Goal: Find specific page/section: Find specific page/section

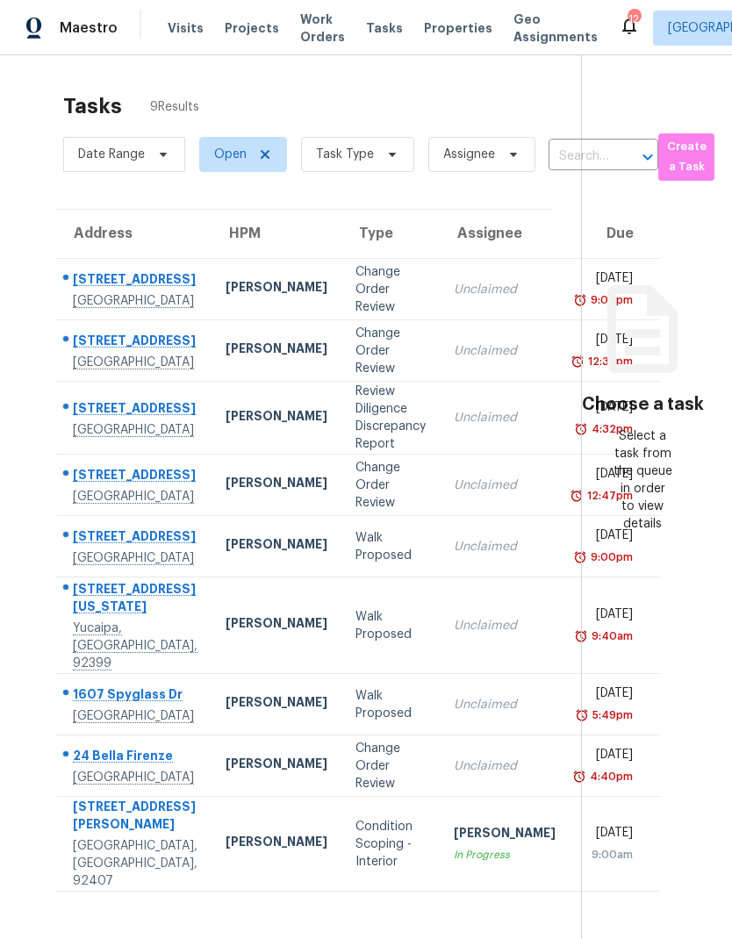
click at [186, 25] on span "Visits" at bounding box center [186, 28] width 36 height 18
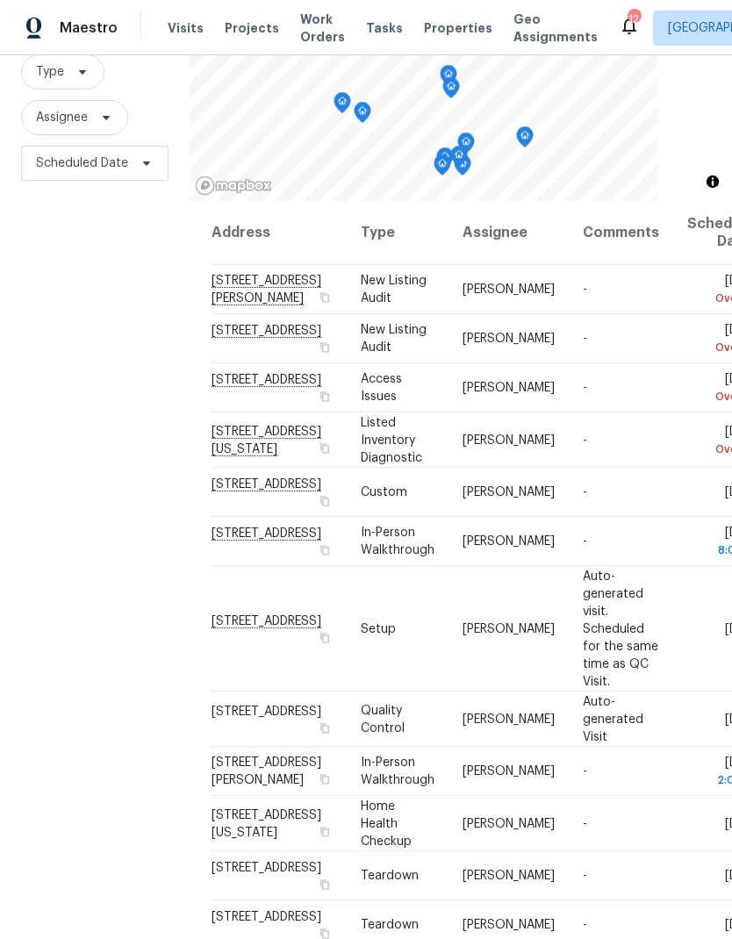
scroll to position [169, 0]
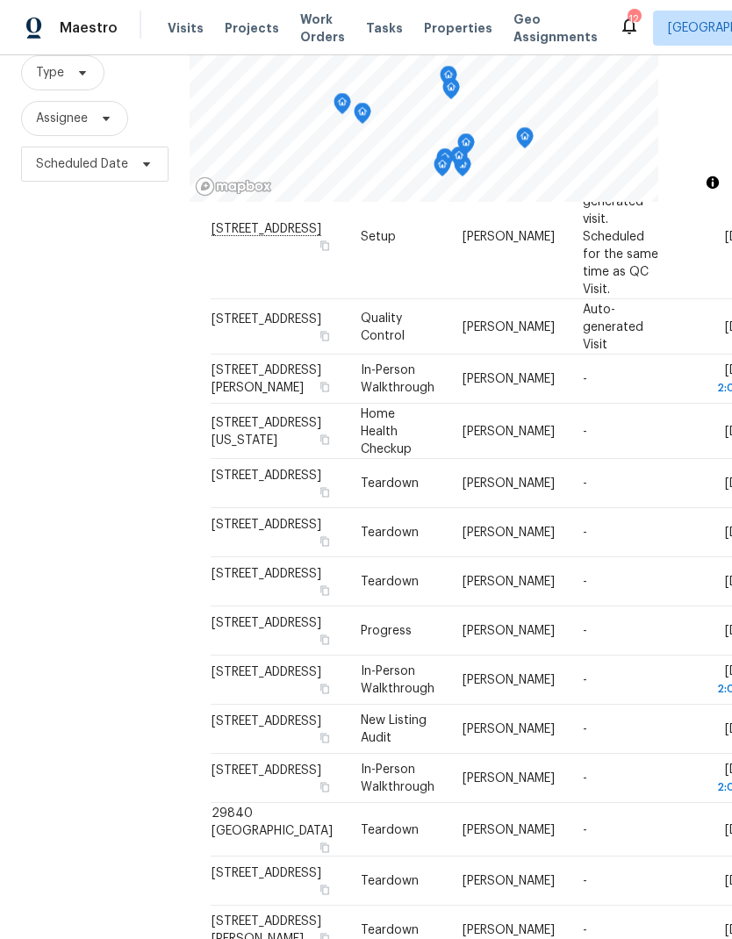
click at [28, 532] on div "Filters Reset ​ Type Assignee Scheduled Date" at bounding box center [95, 446] width 190 height 1015
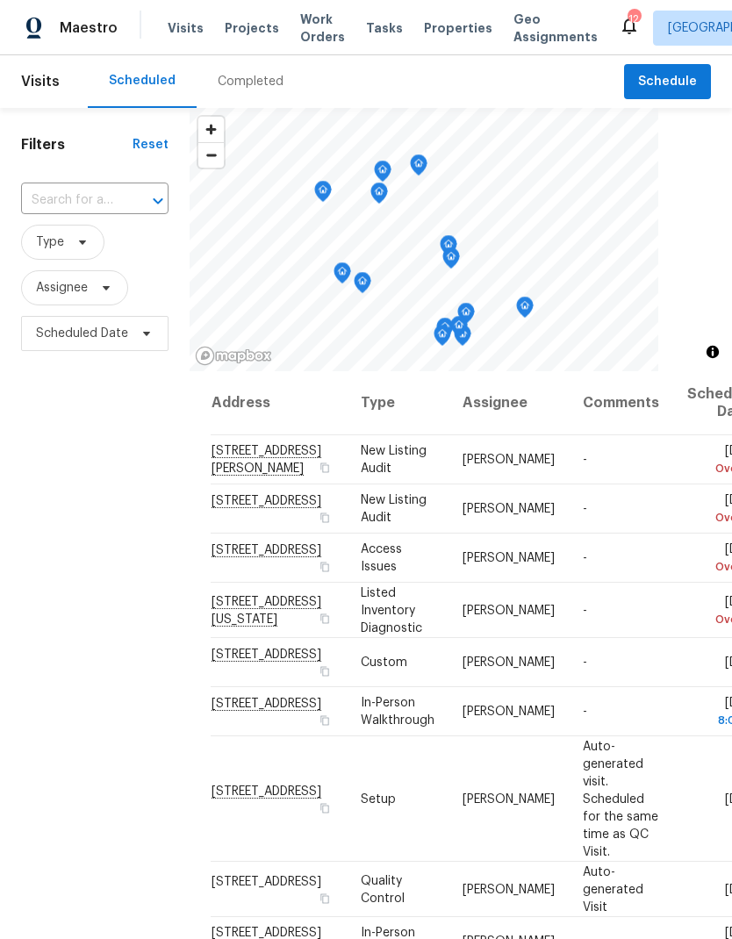
scroll to position [0, 0]
click at [251, 90] on div "Completed" at bounding box center [251, 82] width 66 height 18
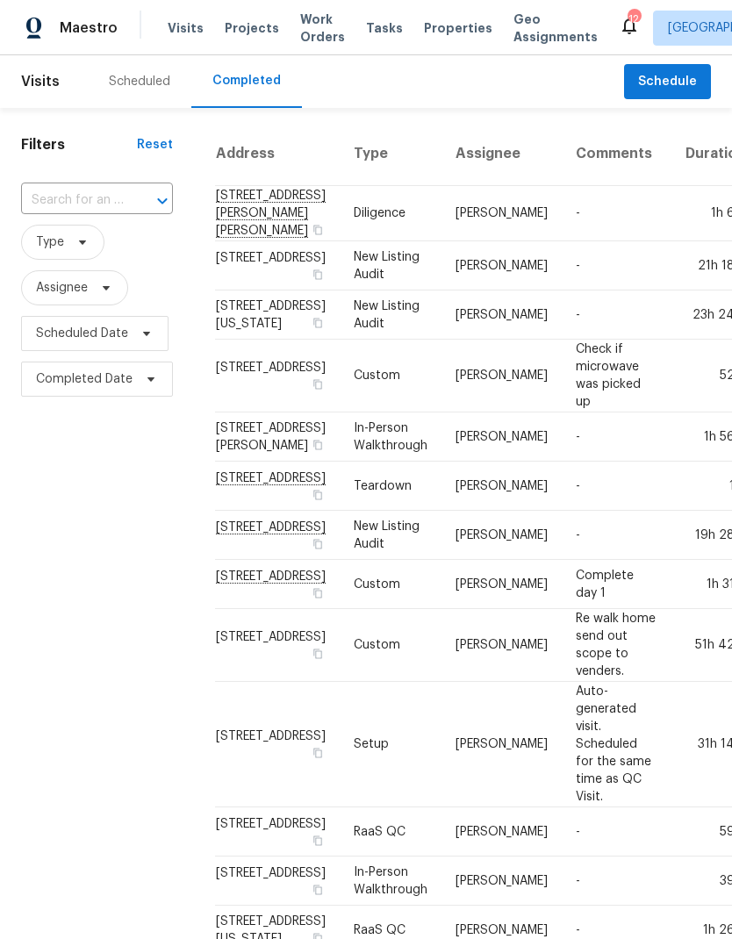
click at [443, 32] on span "Properties" at bounding box center [458, 28] width 68 height 18
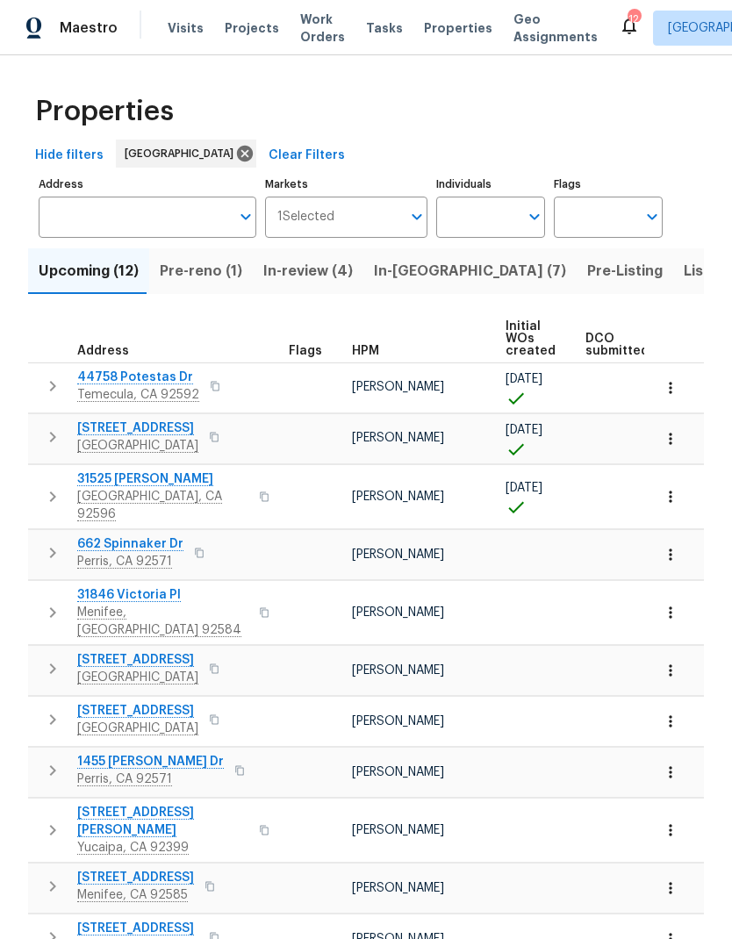
click at [473, 212] on input "Individuals" at bounding box center [477, 217] width 83 height 41
type input "[PERSON_NAME]"
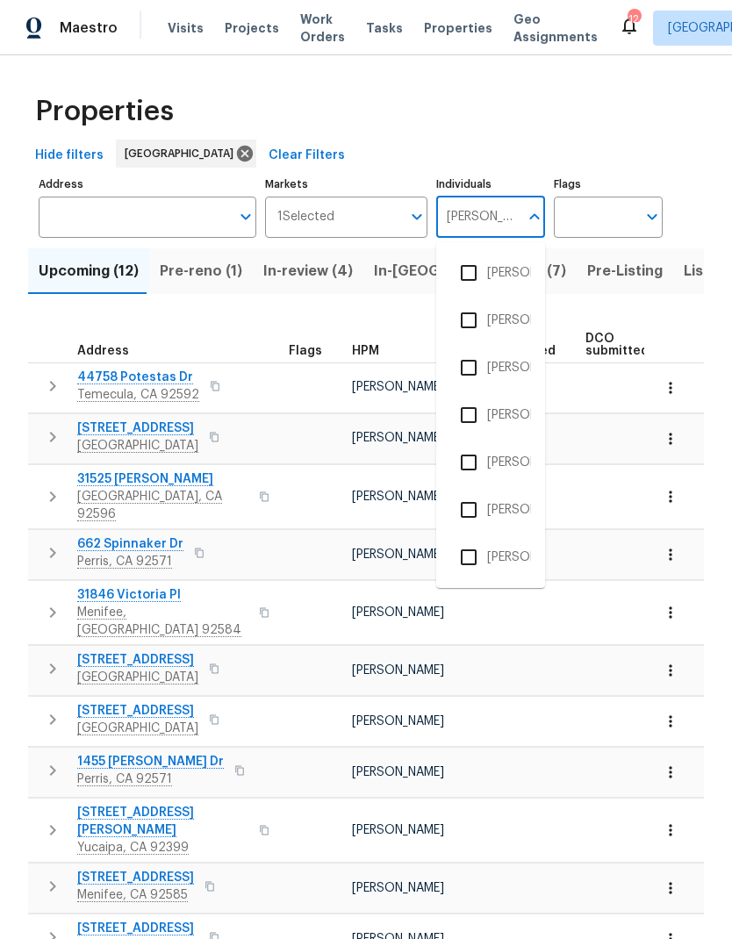
click at [514, 356] on li "[PERSON_NAME]" at bounding box center [490, 367] width 81 height 37
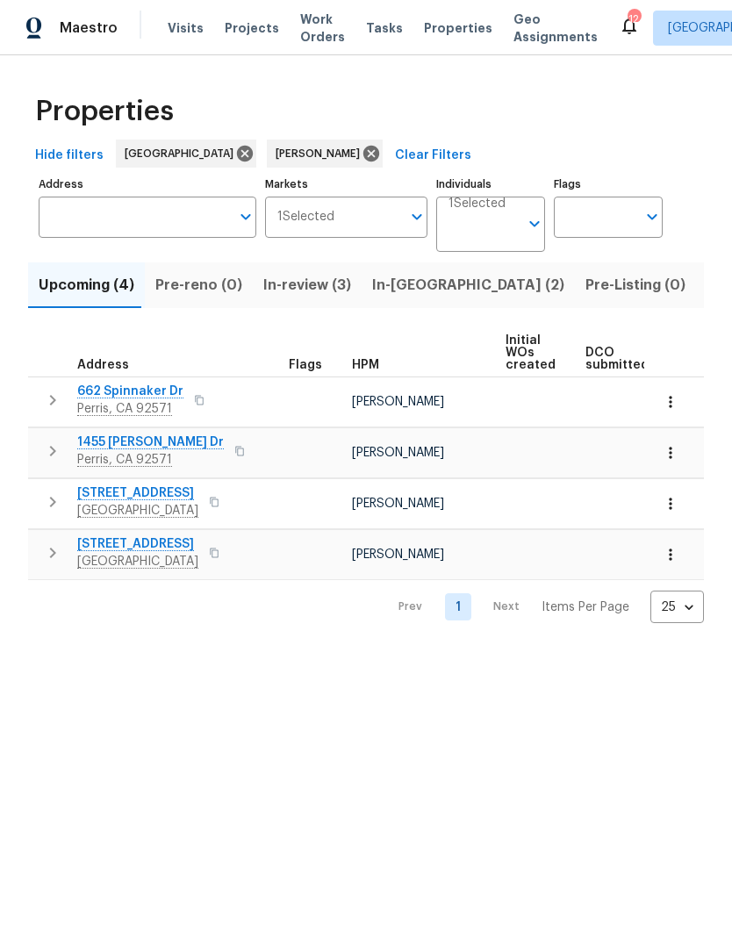
click at [403, 283] on span "In-[GEOGRAPHIC_DATA] (2)" at bounding box center [468, 285] width 192 height 25
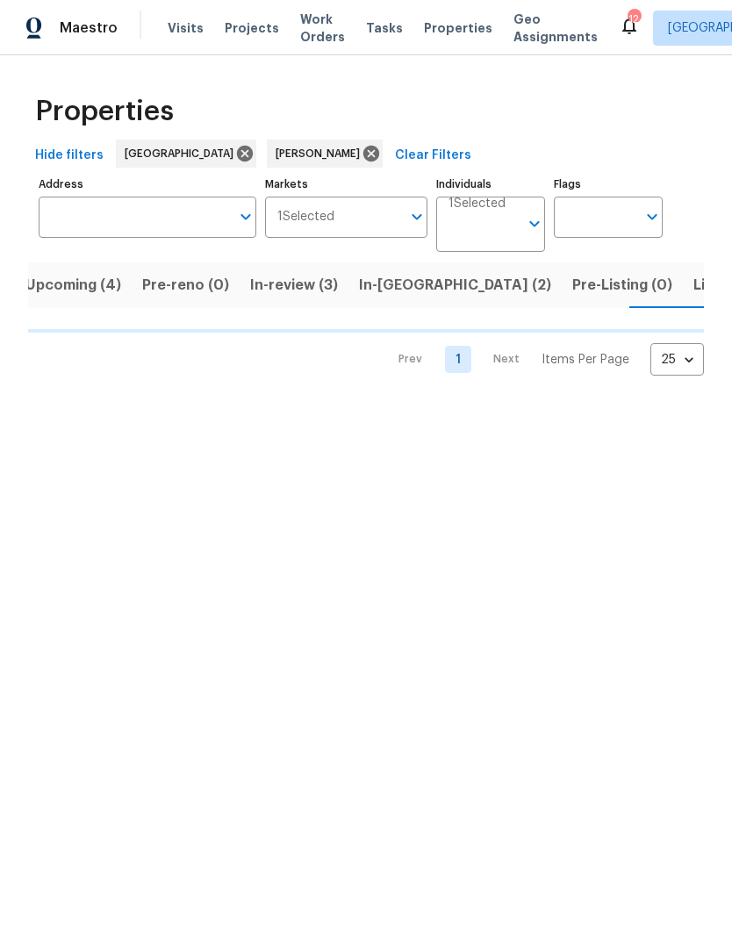
scroll to position [0, 23]
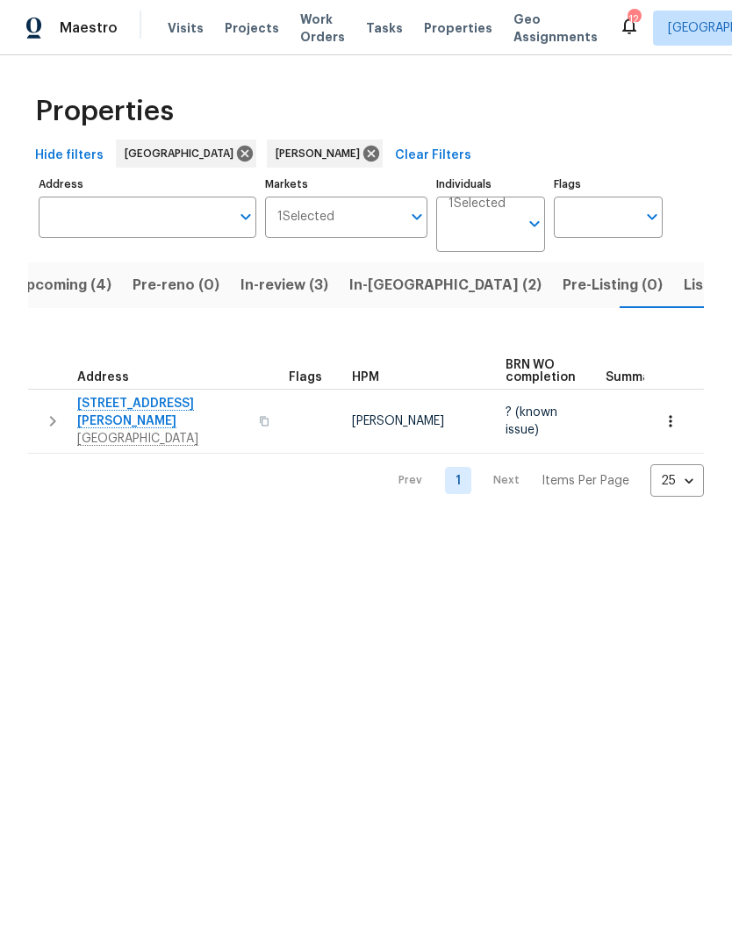
click at [684, 288] on span "Listed (2)" at bounding box center [717, 285] width 66 height 25
